Goal: Find specific page/section: Find specific page/section

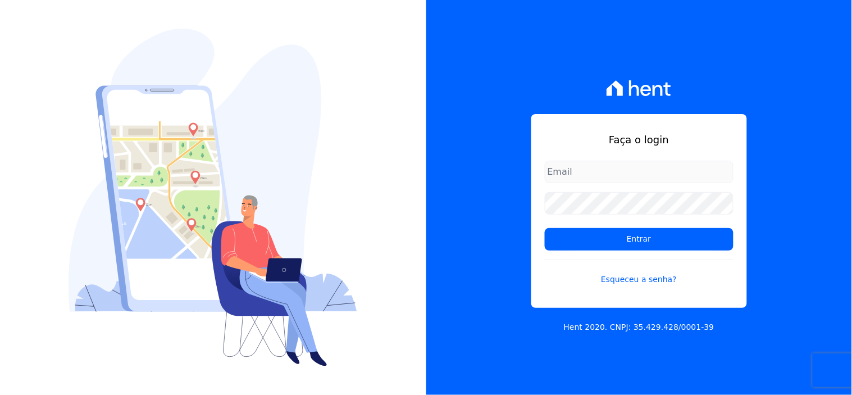
click at [575, 170] on input "email" at bounding box center [639, 172] width 189 height 22
type input "comunicacaojardim@hotmail.com"
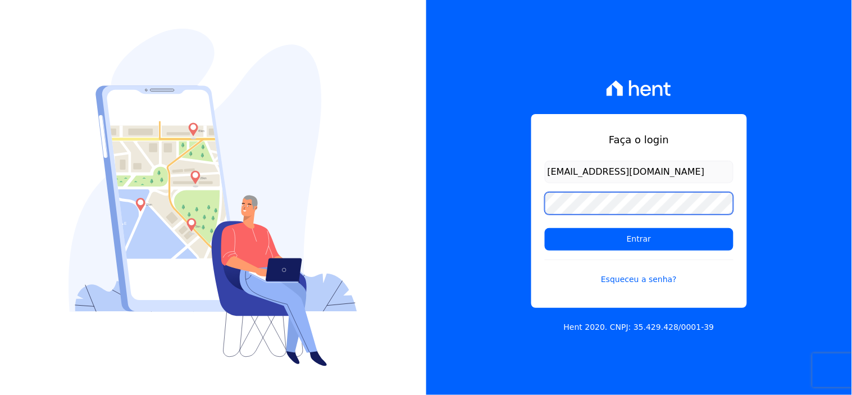
click at [545, 228] on input "Entrar" at bounding box center [639, 239] width 189 height 22
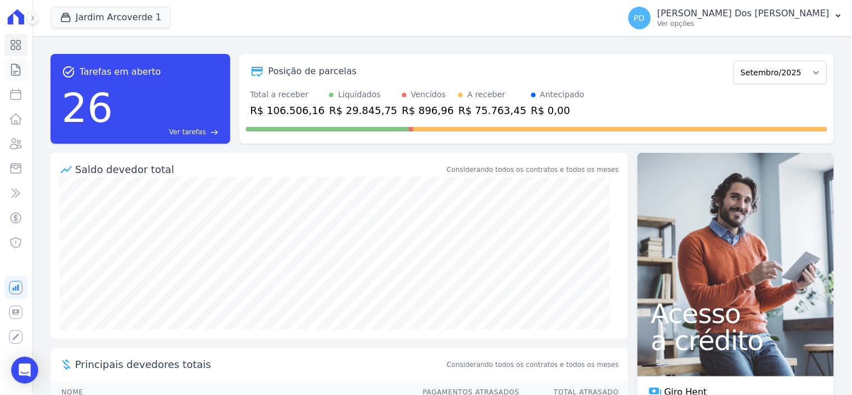
click at [19, 66] on icon at bounding box center [15, 69] width 13 height 13
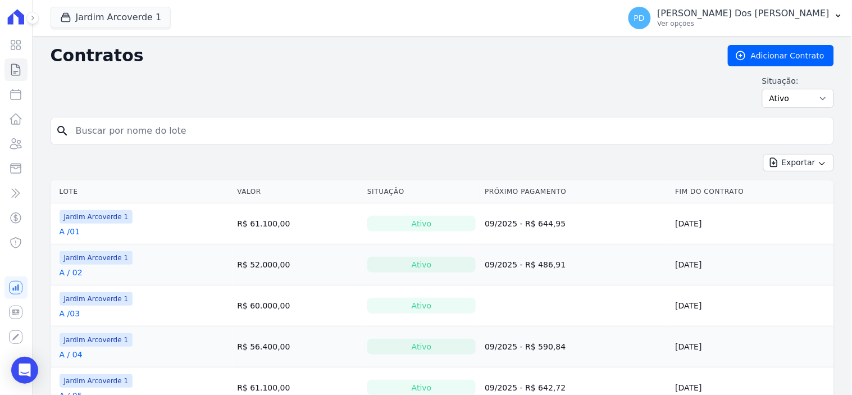
click at [97, 133] on input "search" at bounding box center [449, 131] width 760 height 22
type input "i / 29"
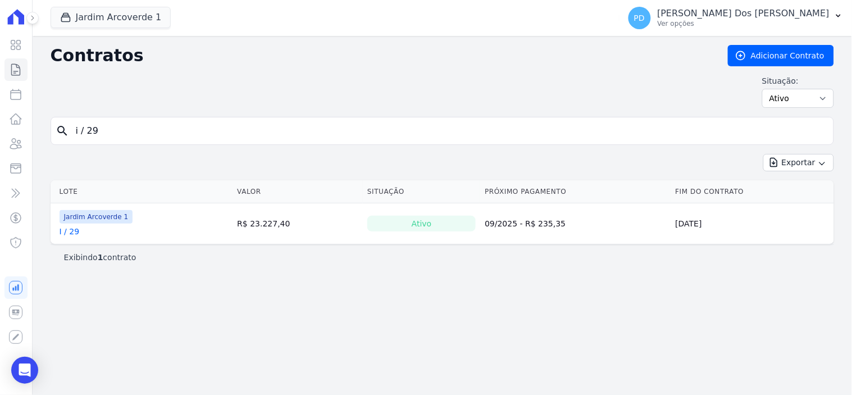
click at [71, 236] on link "I / 29" at bounding box center [70, 231] width 20 height 11
